Goal: Download file/media

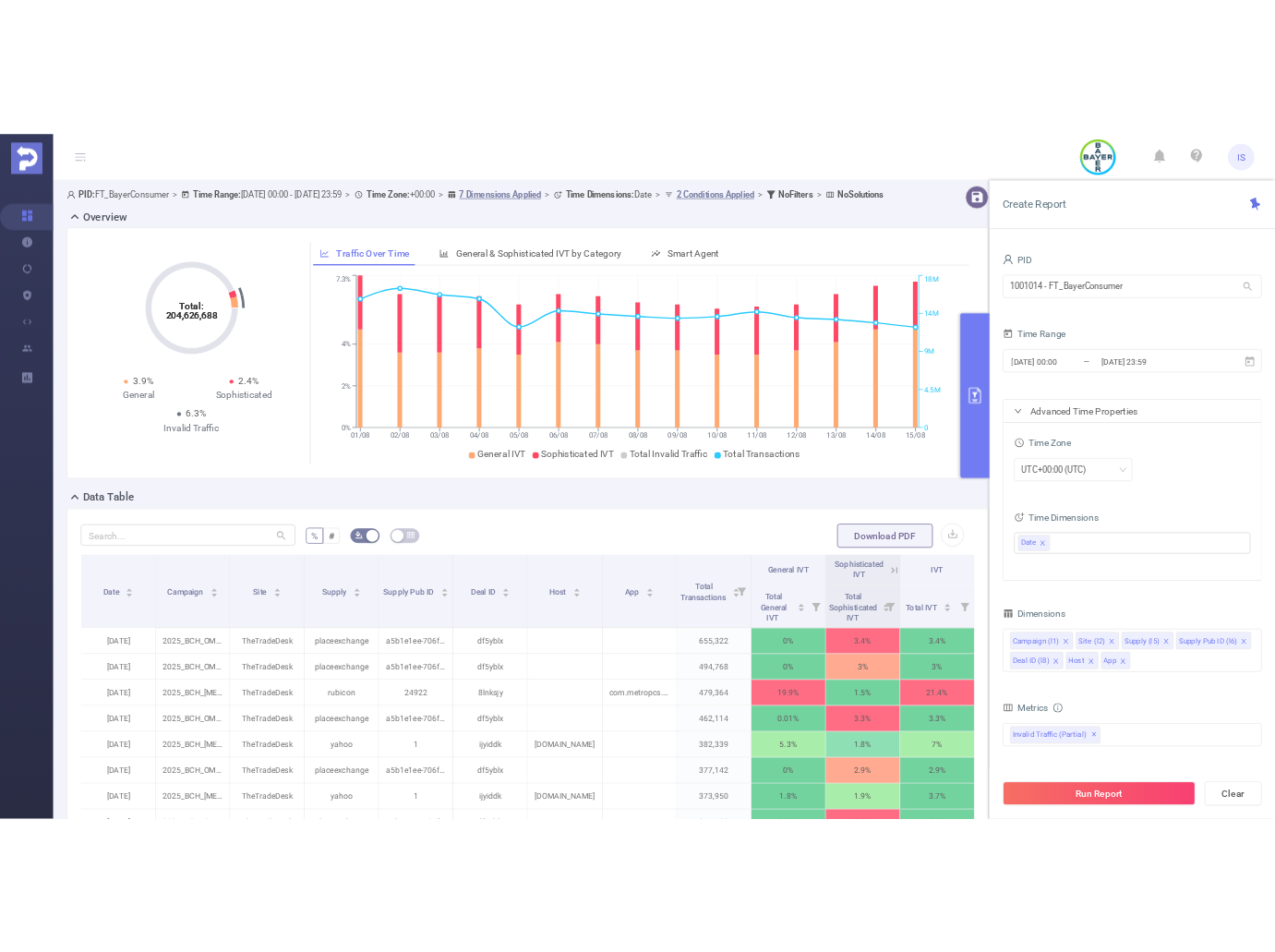
scroll to position [0, 4]
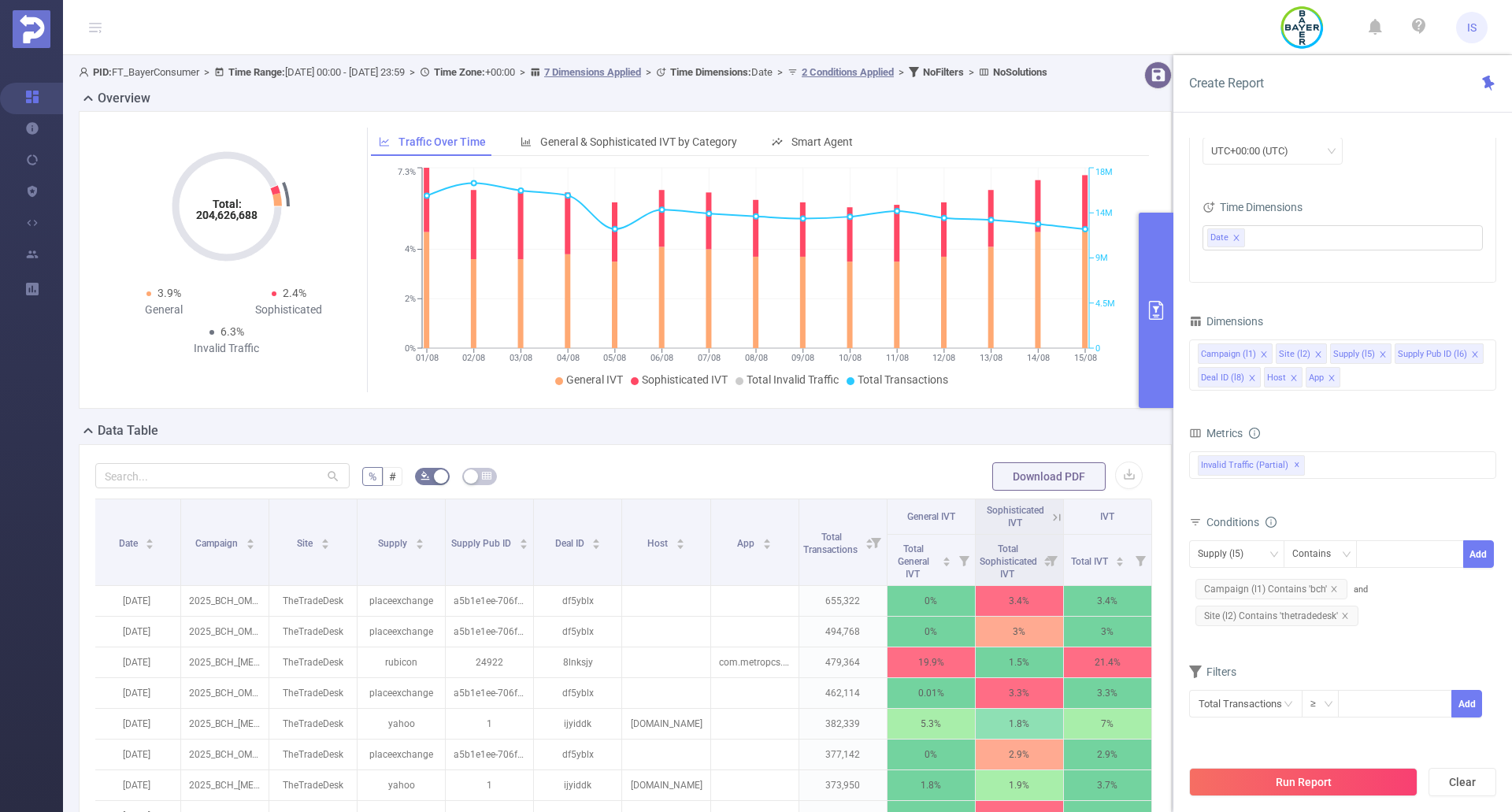
click at [734, 111] on div "Overview" at bounding box center [631, 100] width 1105 height 22
click at [1086, 485] on button "button" at bounding box center [1129, 476] width 28 height 28
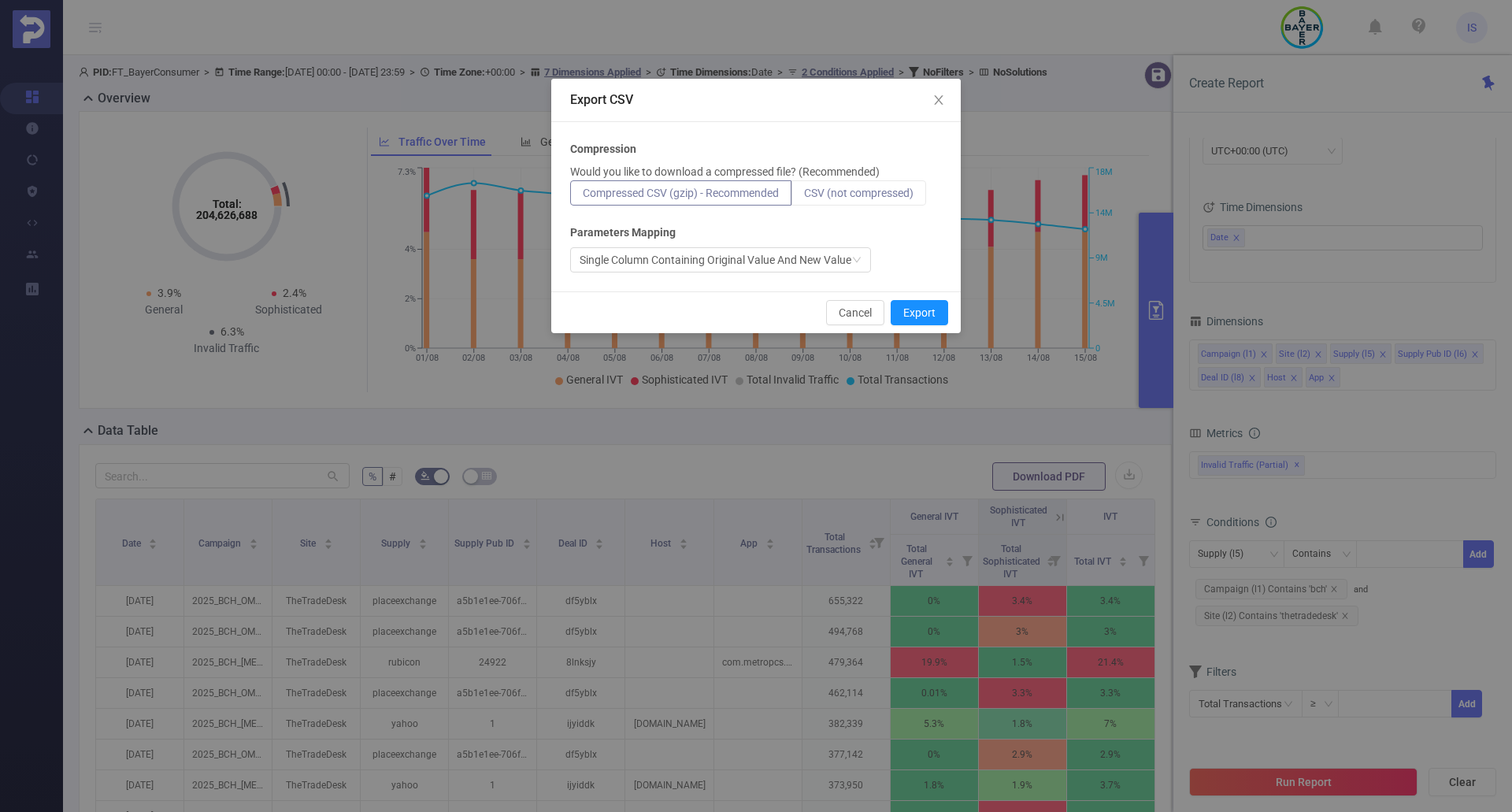
click at [905, 190] on span "CSV (not compressed)" at bounding box center [859, 192] width 110 height 12
click at [804, 196] on input "CSV (not compressed)" at bounding box center [804, 196] width 0 height 0
click at [924, 311] on button "Export" at bounding box center [919, 312] width 57 height 25
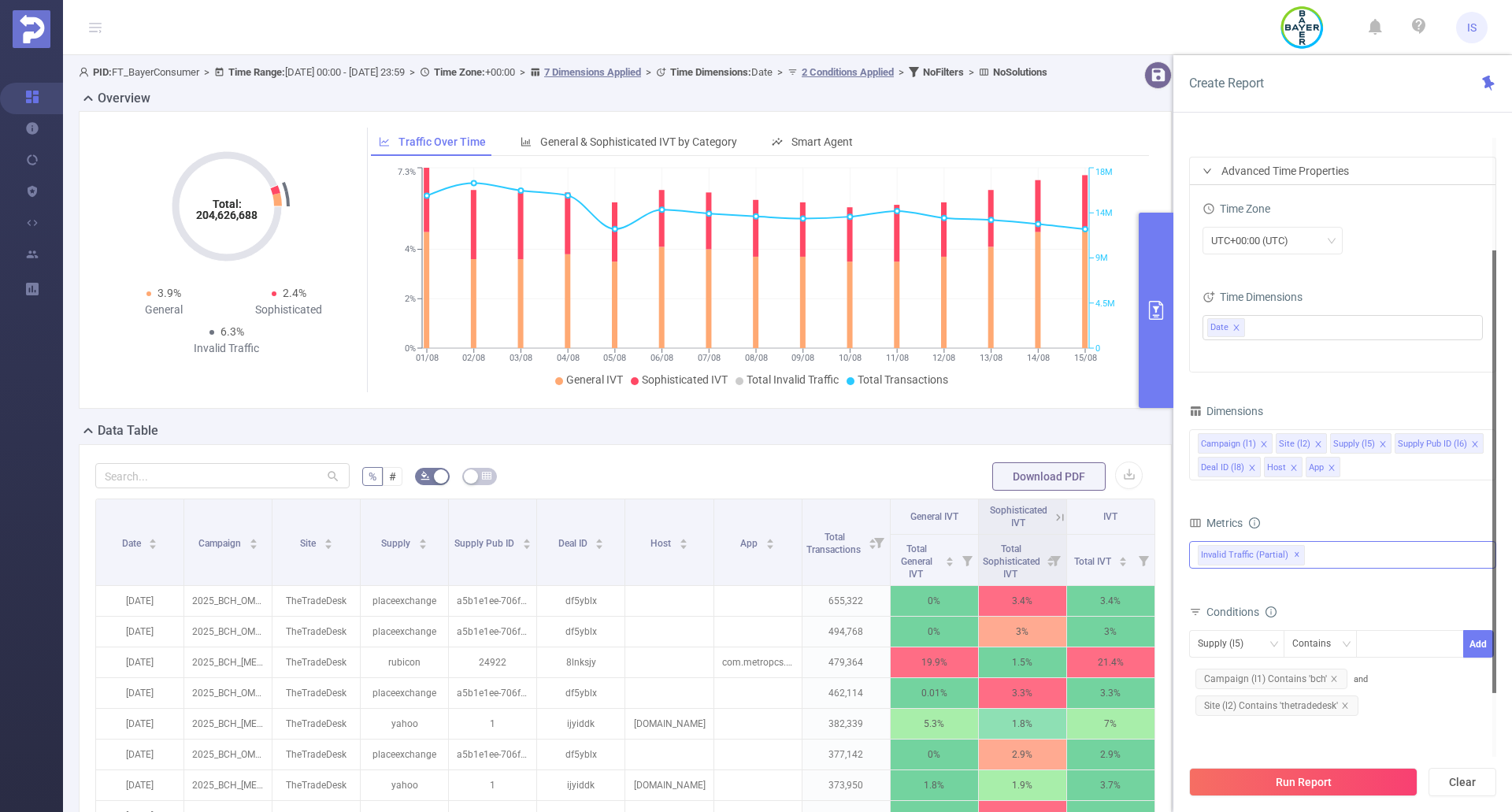
click at [1086, 545] on div "Invalid Traffic (partial) ✕" at bounding box center [1342, 555] width 307 height 28
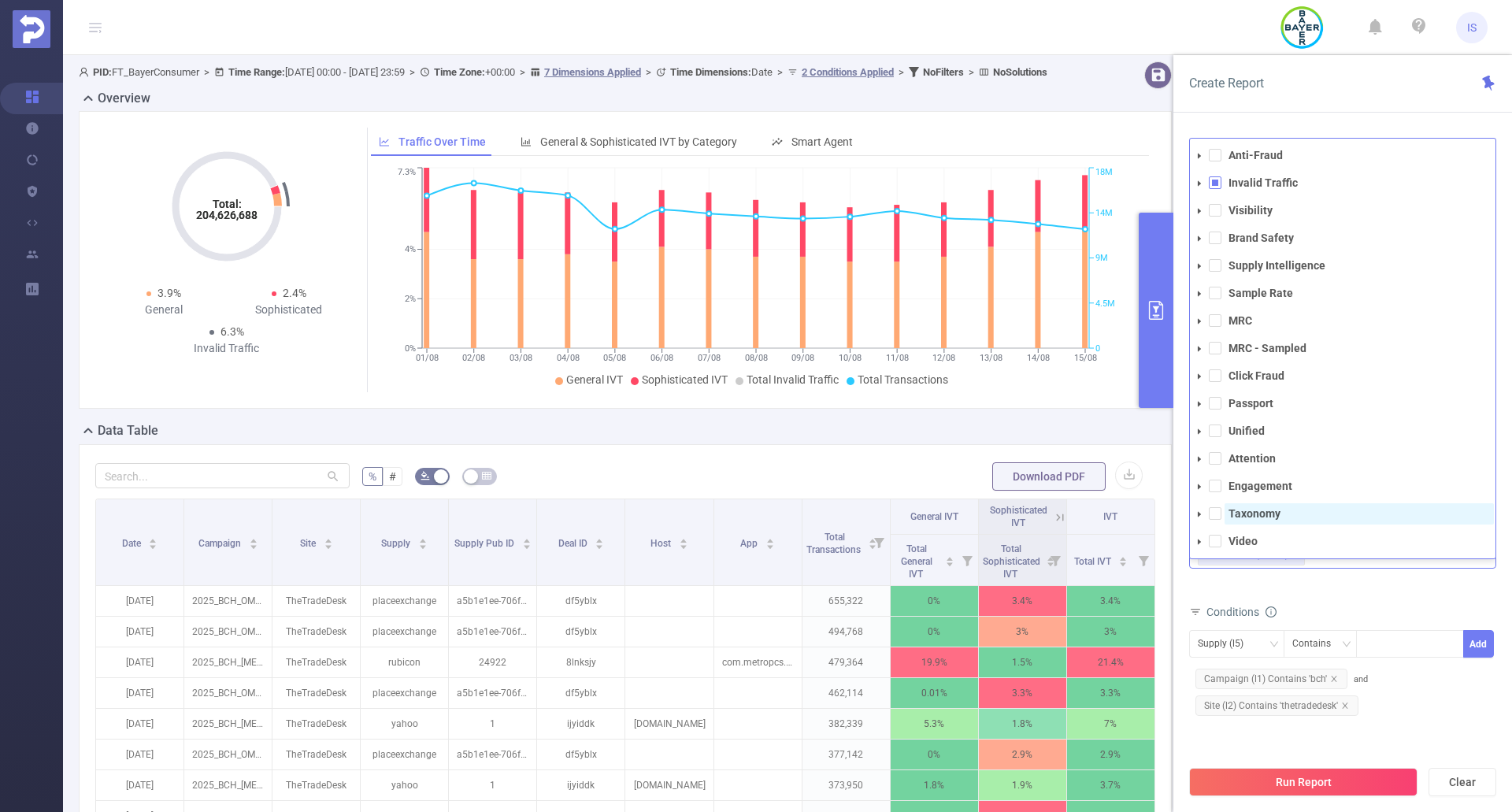
click at [1086, 512] on span at bounding box center [1214, 512] width 12 height 12
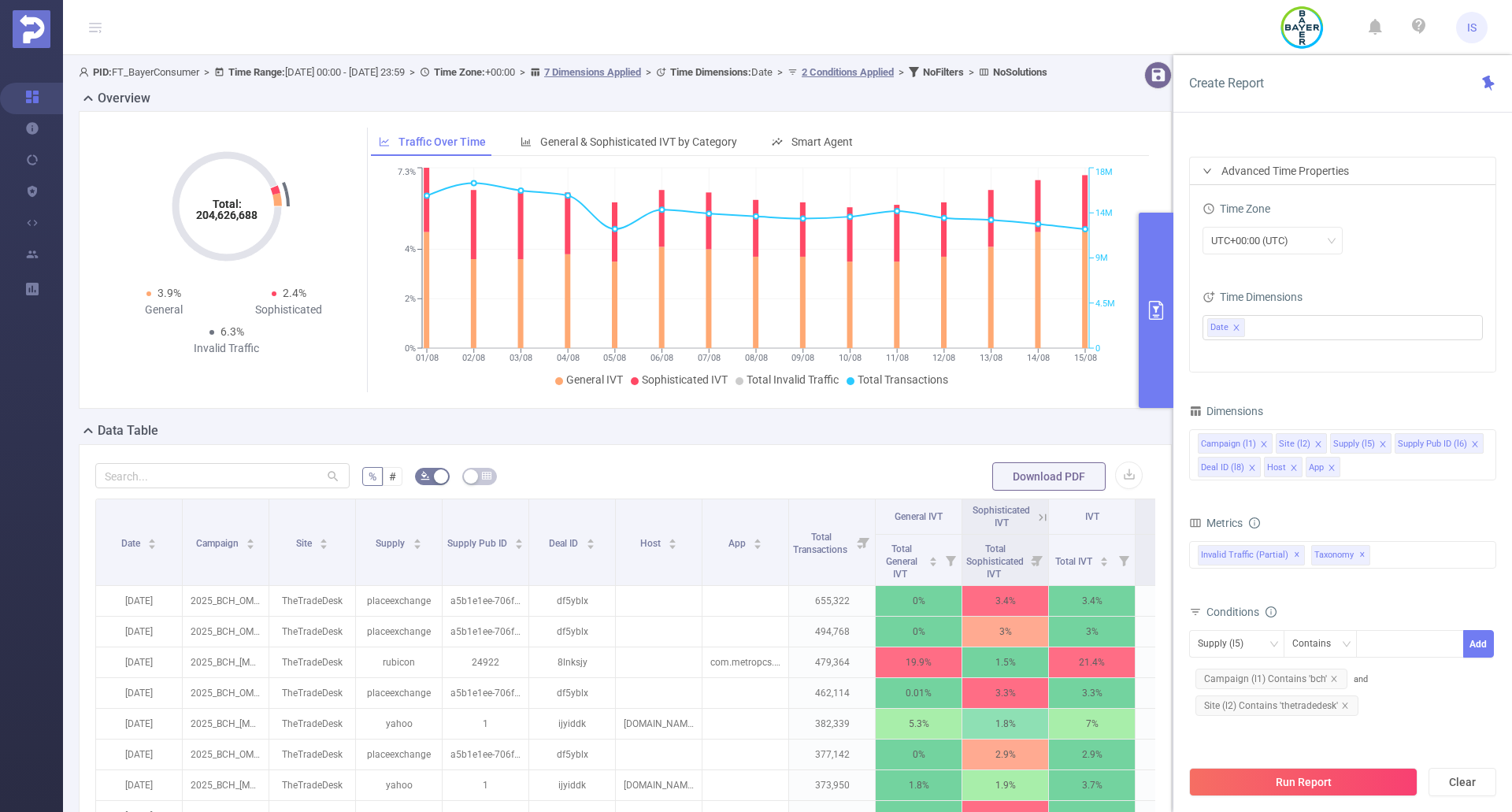
click at [1086, 602] on div "Conditions" at bounding box center [1342, 614] width 307 height 26
click at [1086, 781] on button "Run Report" at bounding box center [1302, 782] width 228 height 29
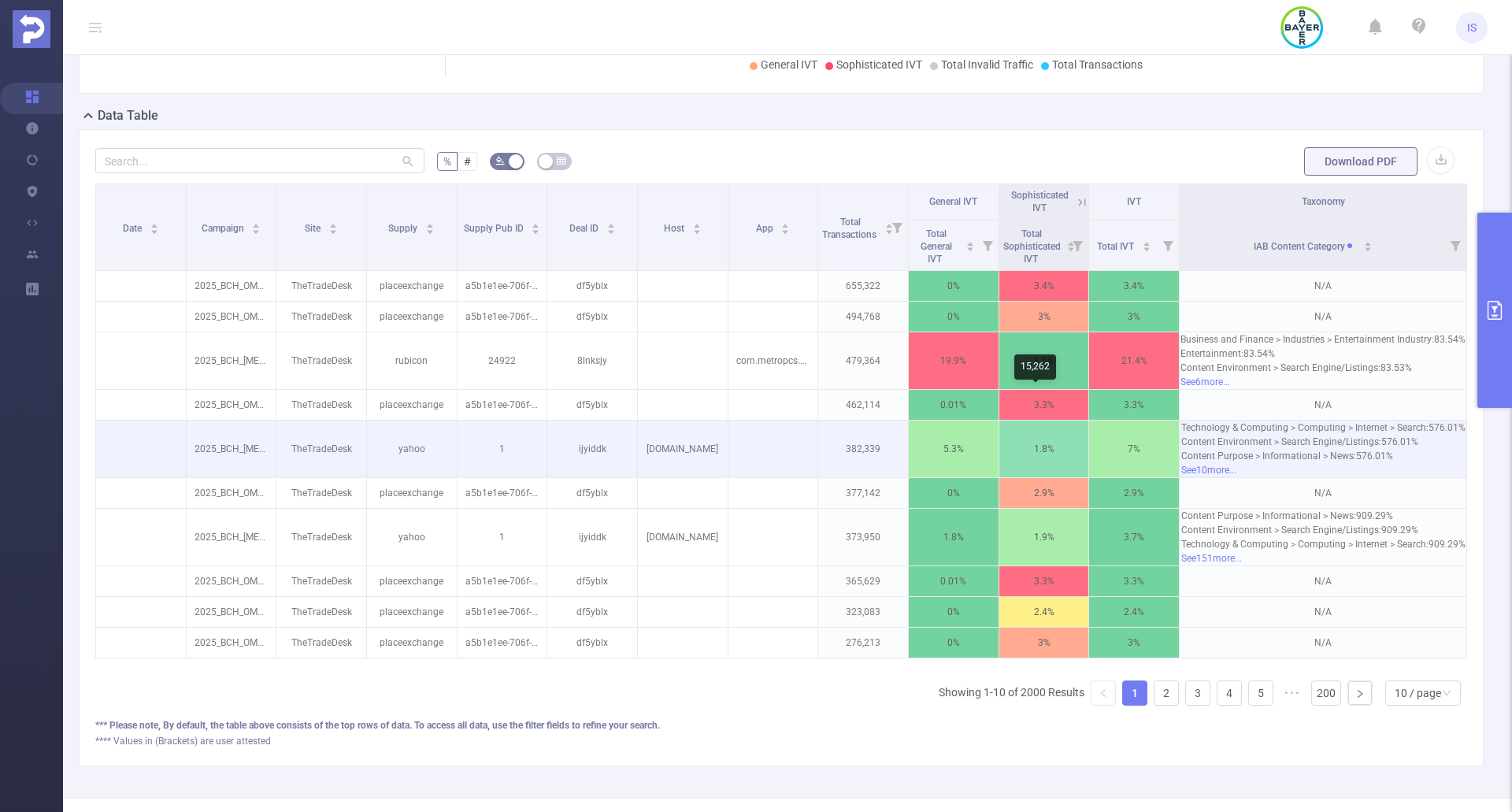
scroll to position [380, 0]
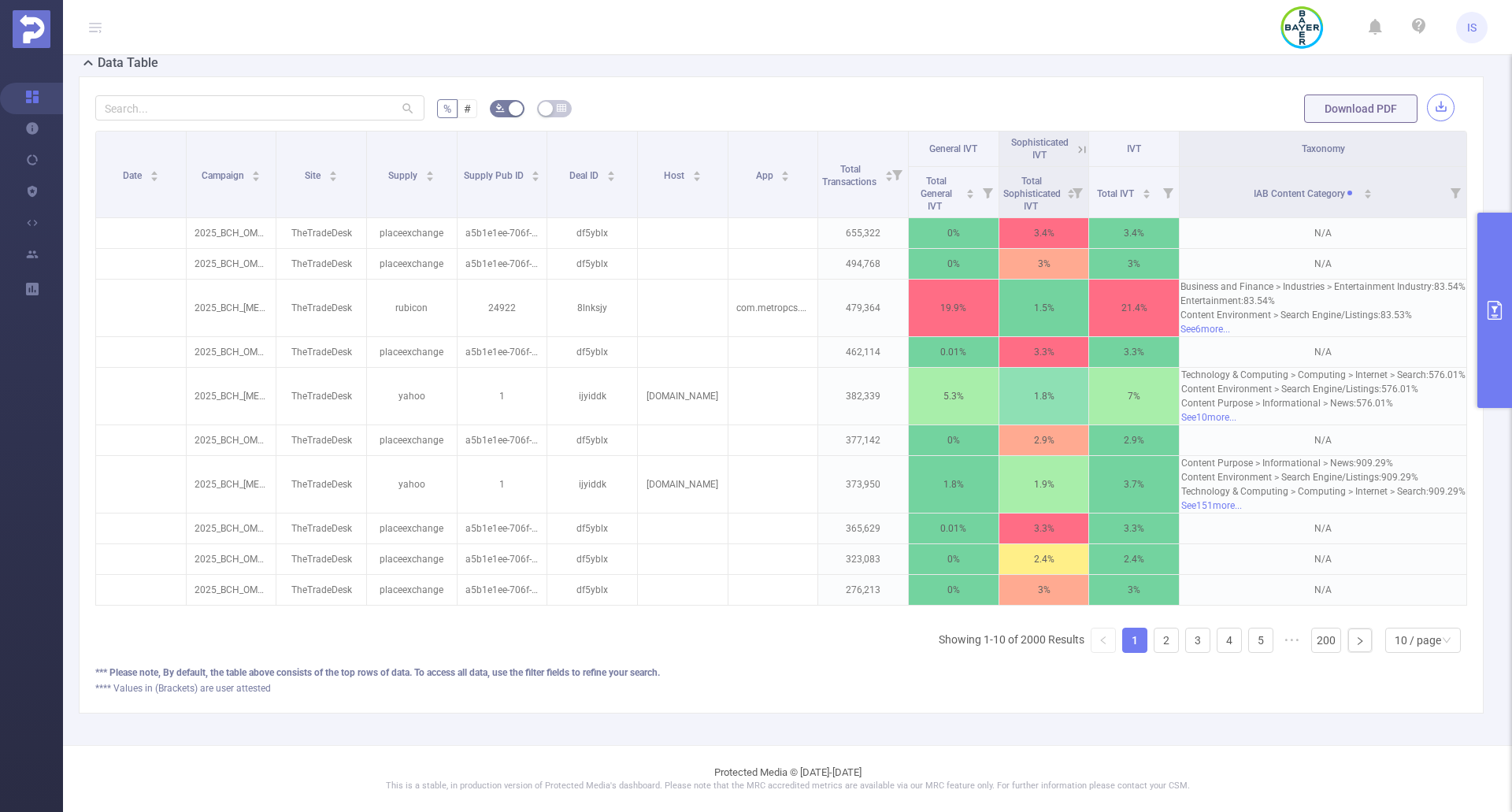
click at [1086, 101] on button "button" at bounding box center [1441, 107] width 28 height 28
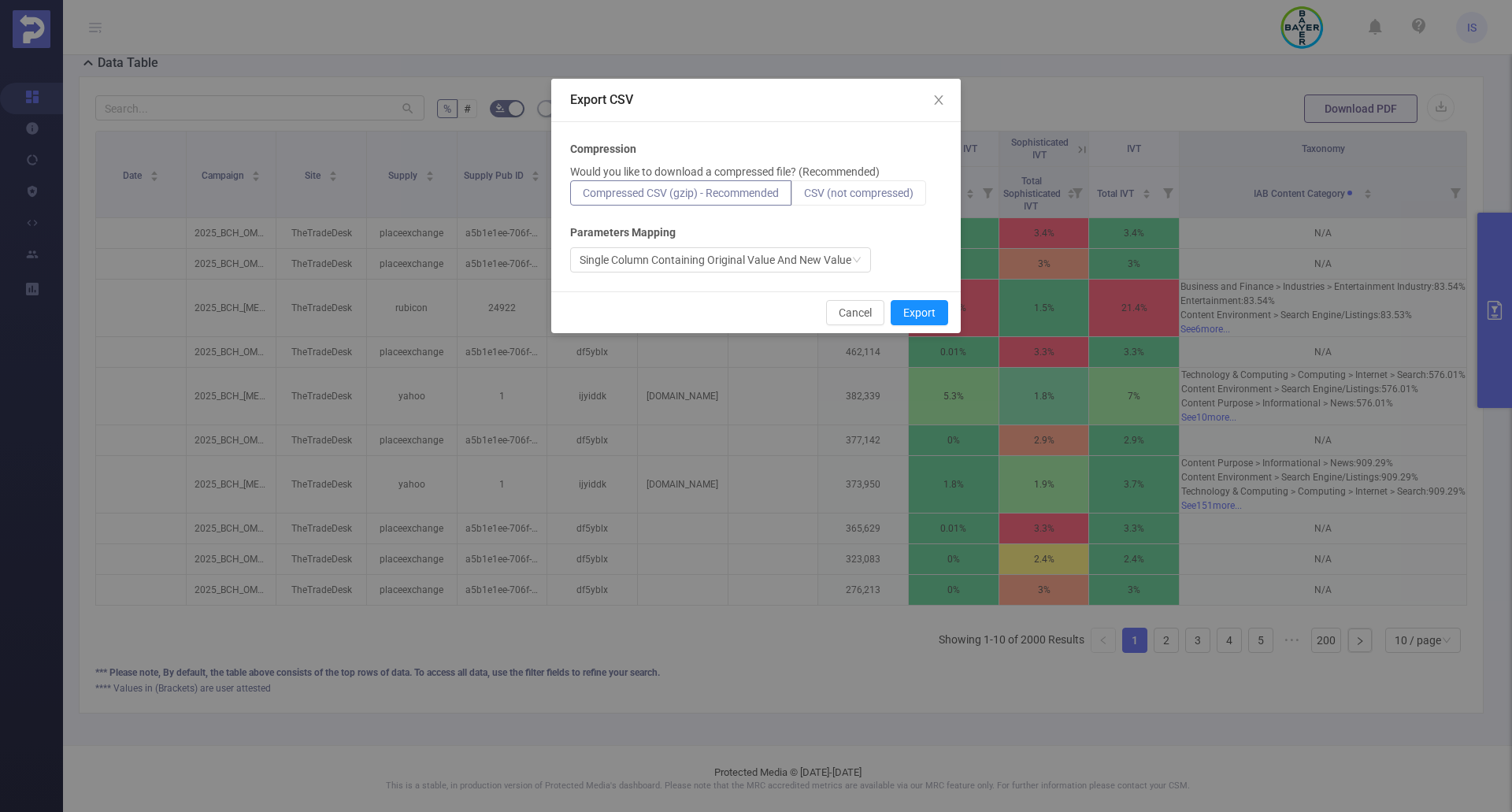
click at [855, 191] on span "CSV (not compressed)" at bounding box center [859, 192] width 110 height 12
click at [804, 196] on input "CSV (not compressed)" at bounding box center [804, 196] width 0 height 0
click at [807, 232] on div "Parameters Mapping" at bounding box center [756, 232] width 372 height 16
click at [813, 262] on div "Single Column Containing Original Value And New Value" at bounding box center [715, 259] width 272 height 24
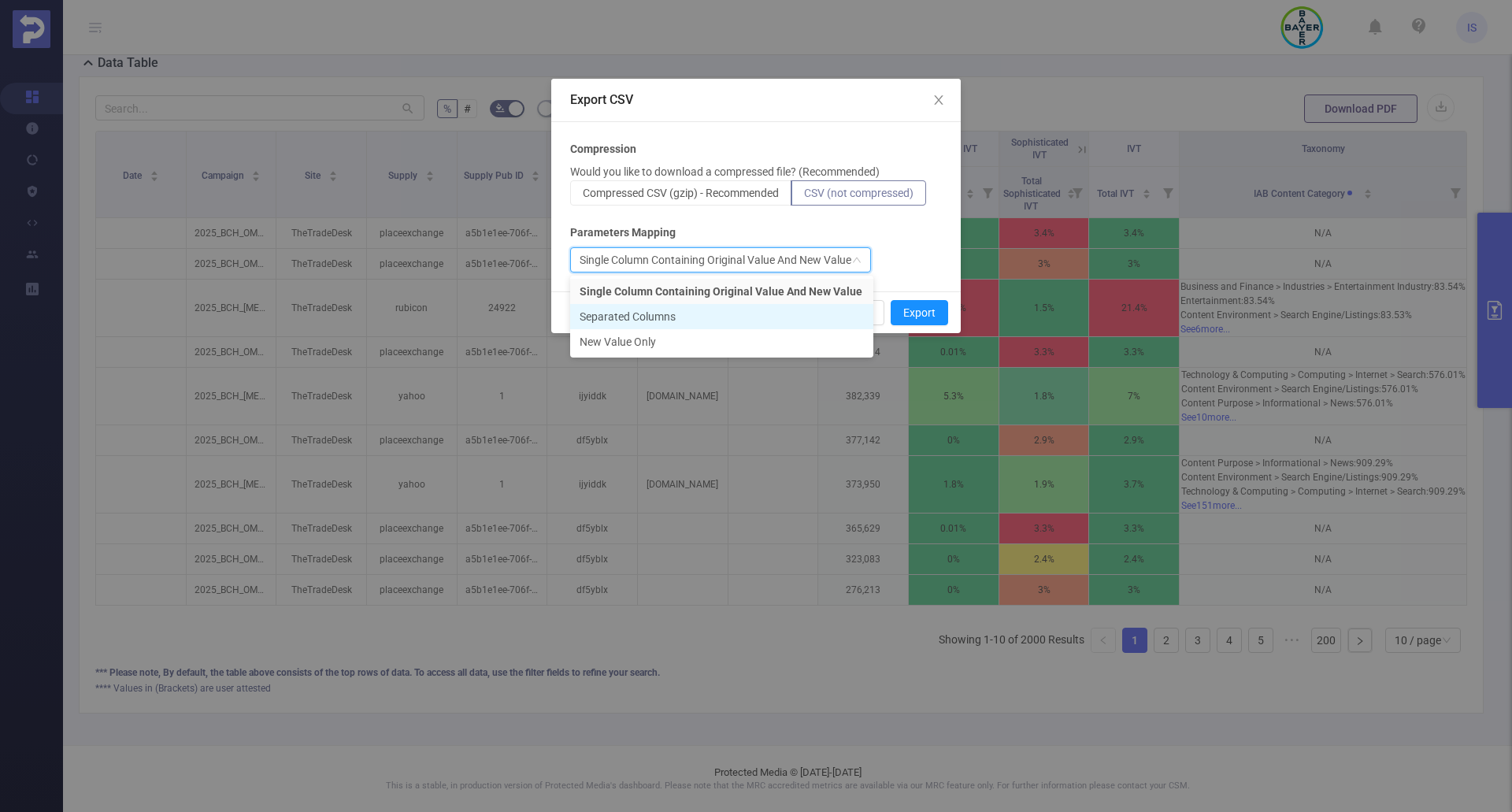
click at [675, 314] on li "Separated Columns" at bounding box center [721, 316] width 303 height 25
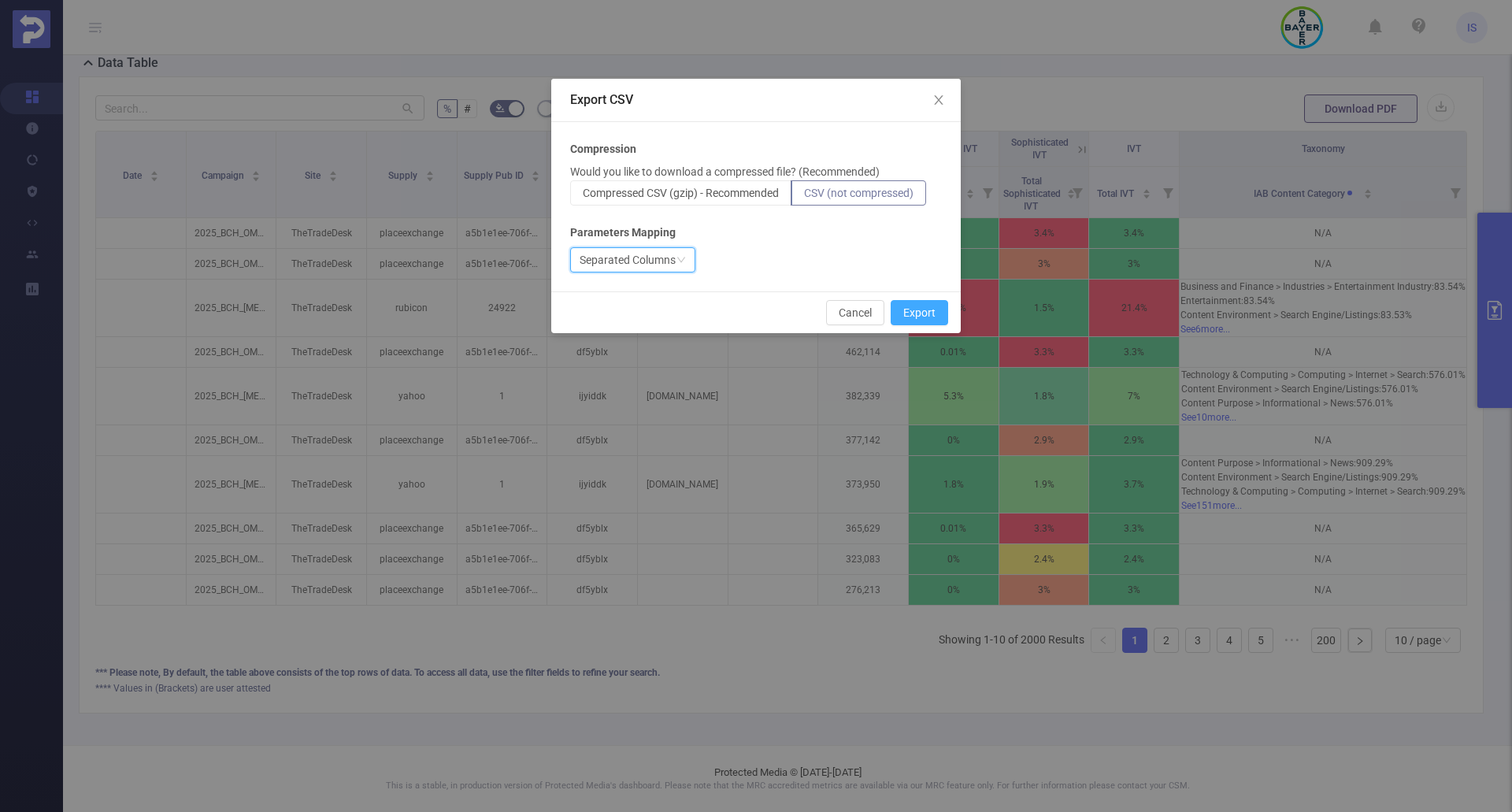
click at [931, 303] on button "Export" at bounding box center [919, 312] width 57 height 25
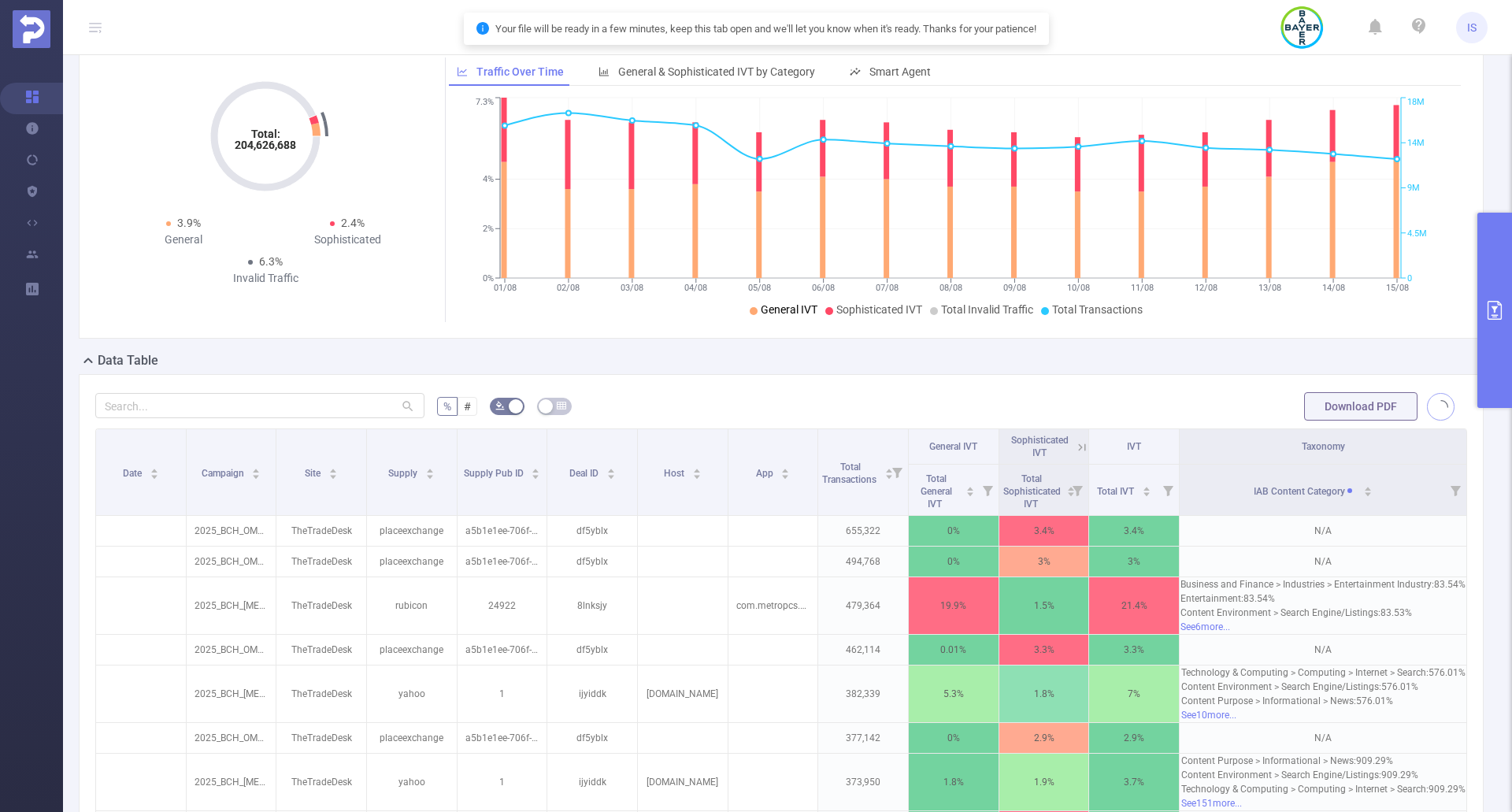
scroll to position [0, 0]
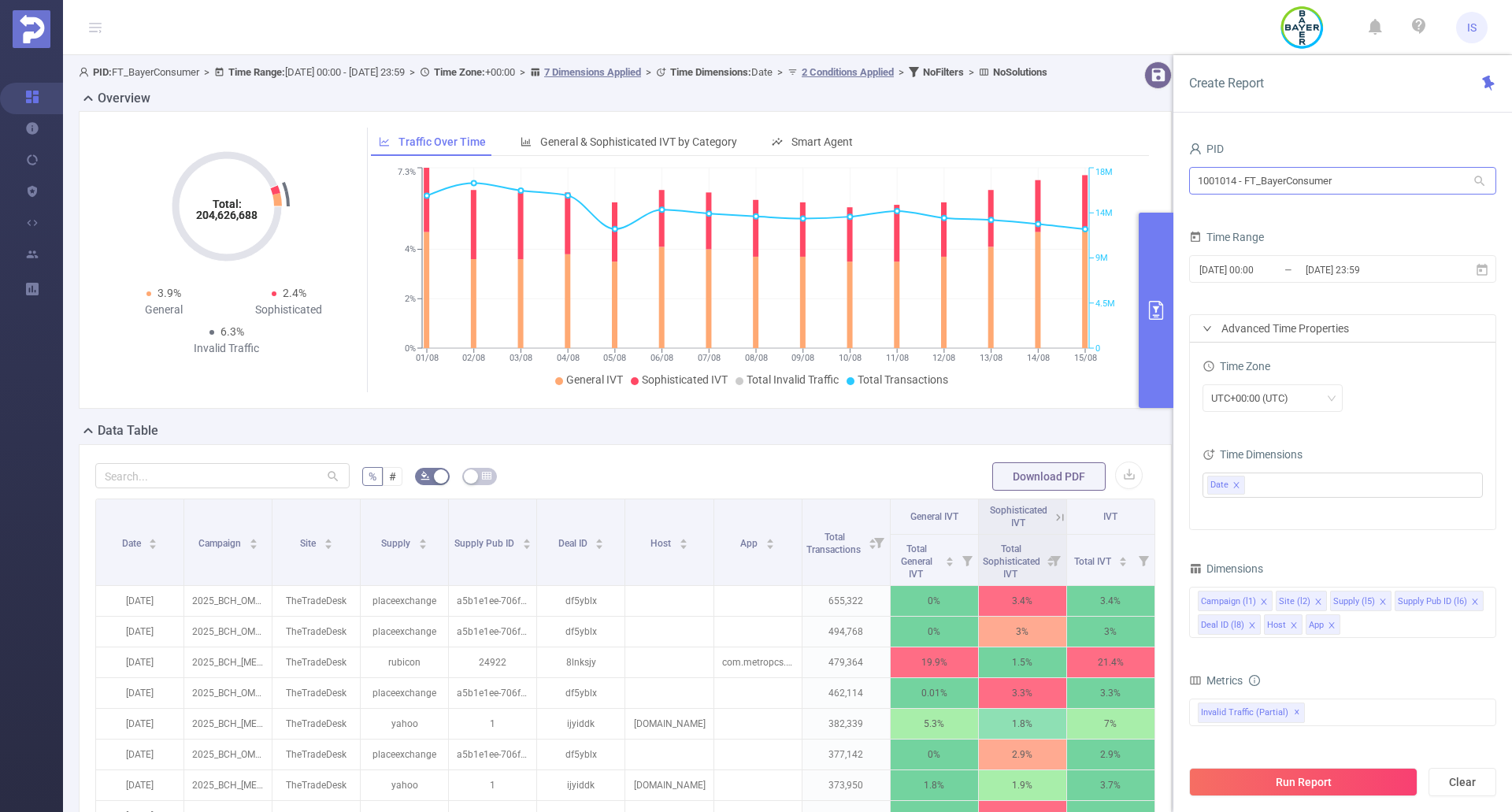
scroll to position [78, 0]
